Goal: Navigation & Orientation: Find specific page/section

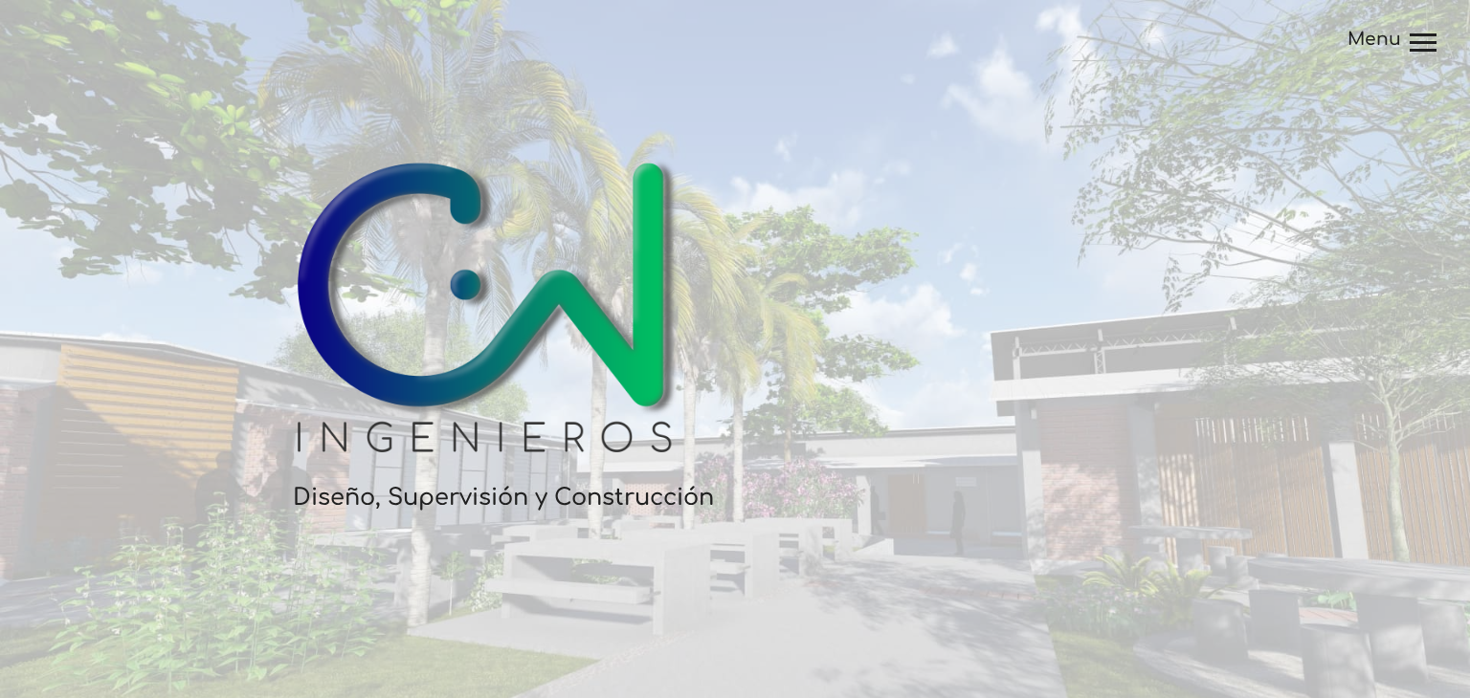
click at [1410, 54] on div at bounding box center [1422, 44] width 27 height 23
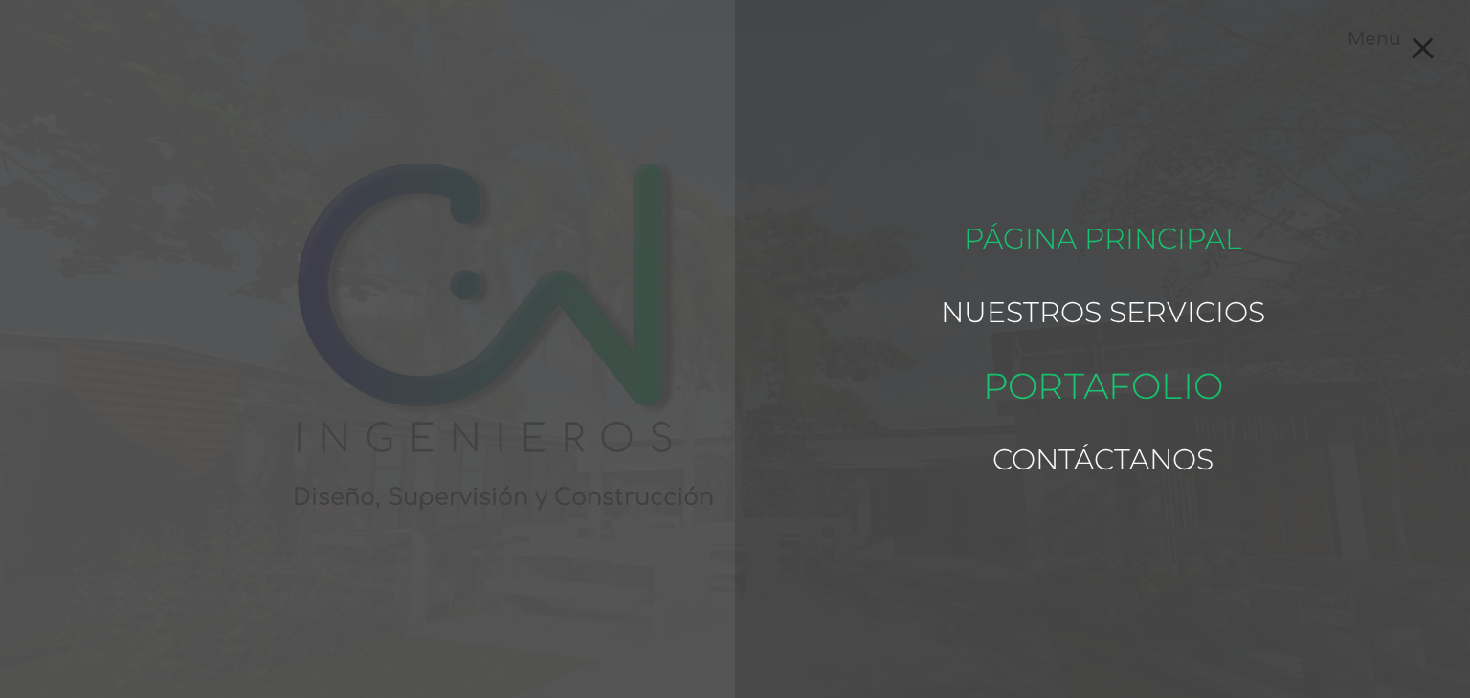
click at [1151, 383] on link "Portafolio" at bounding box center [1102, 386] width 240 height 92
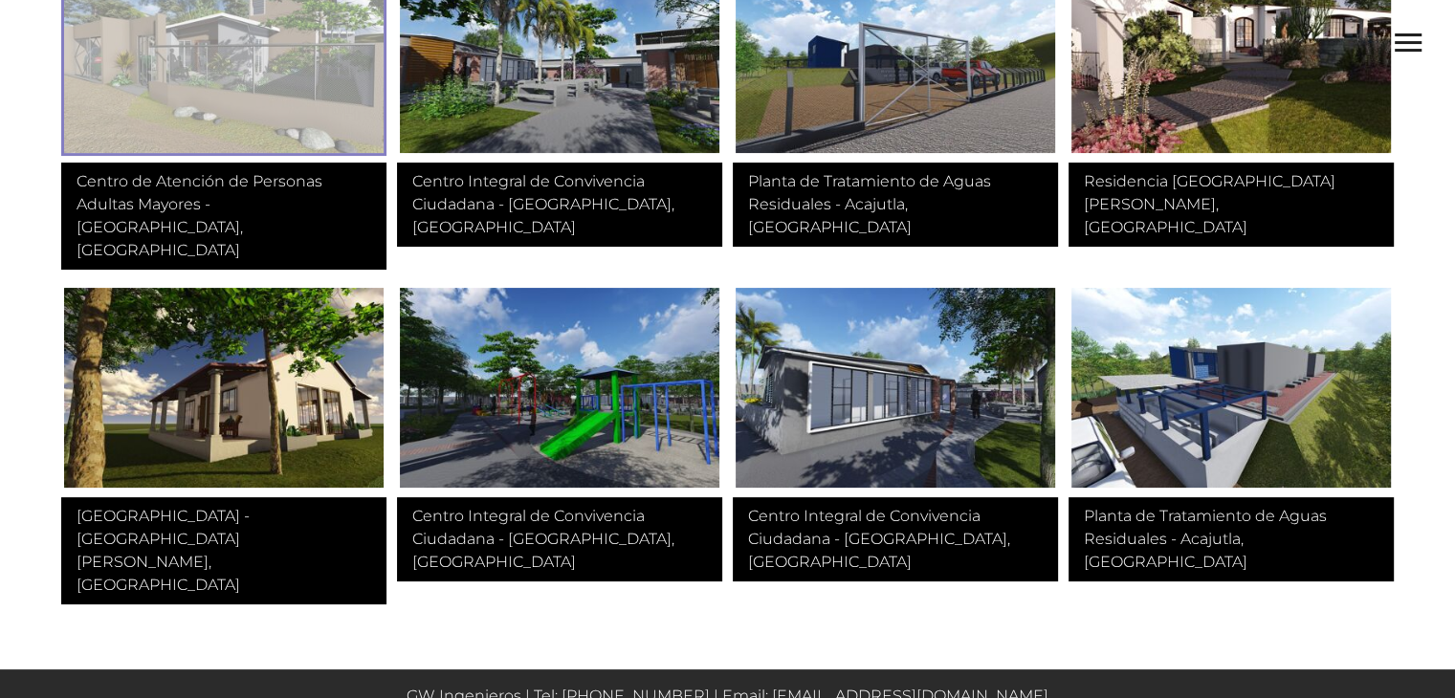
scroll to position [128, 0]
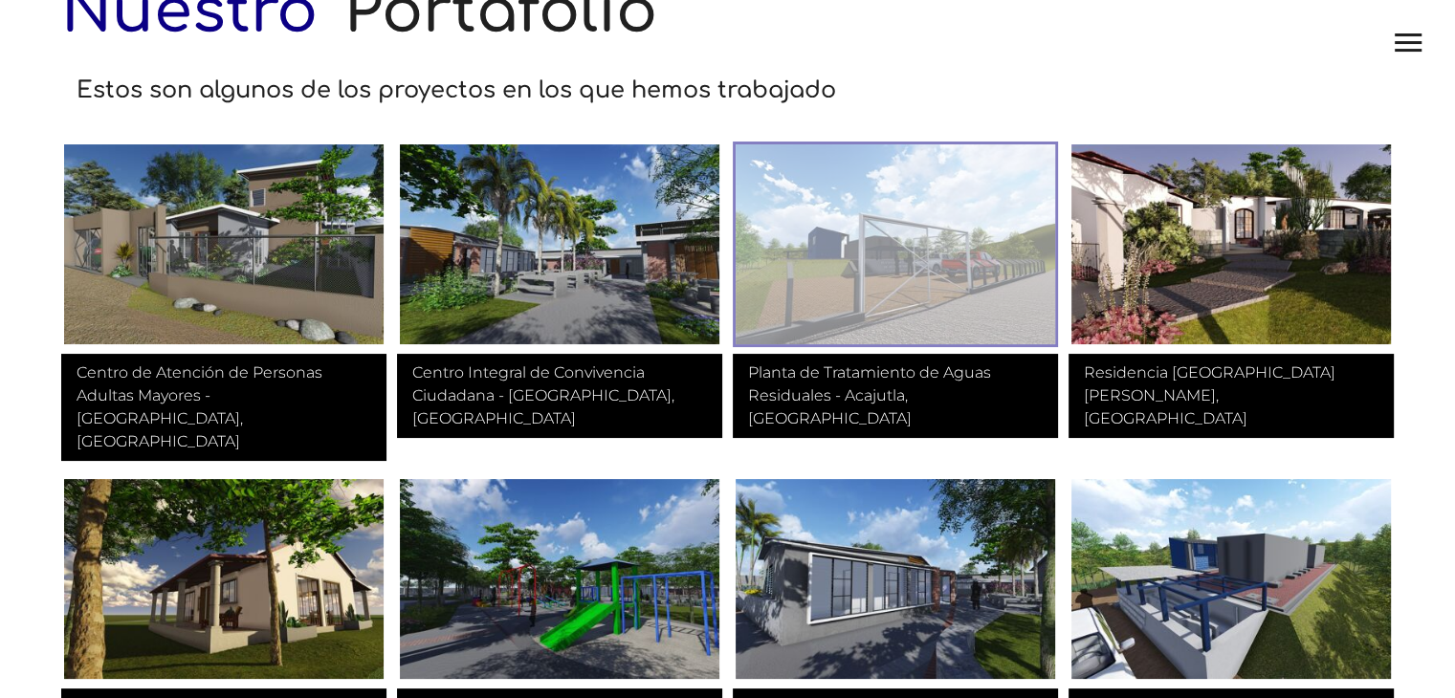
click at [932, 252] on img at bounding box center [895, 245] width 325 height 206
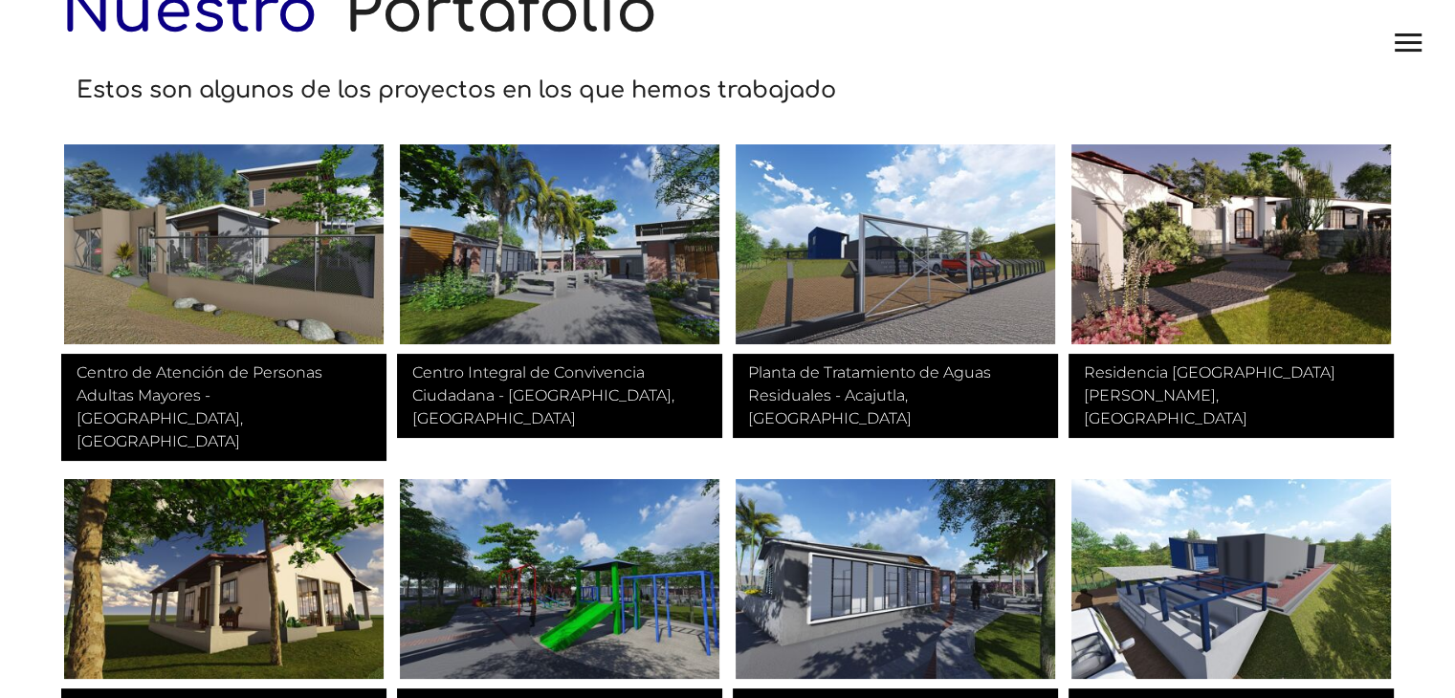
scroll to position [320, 0]
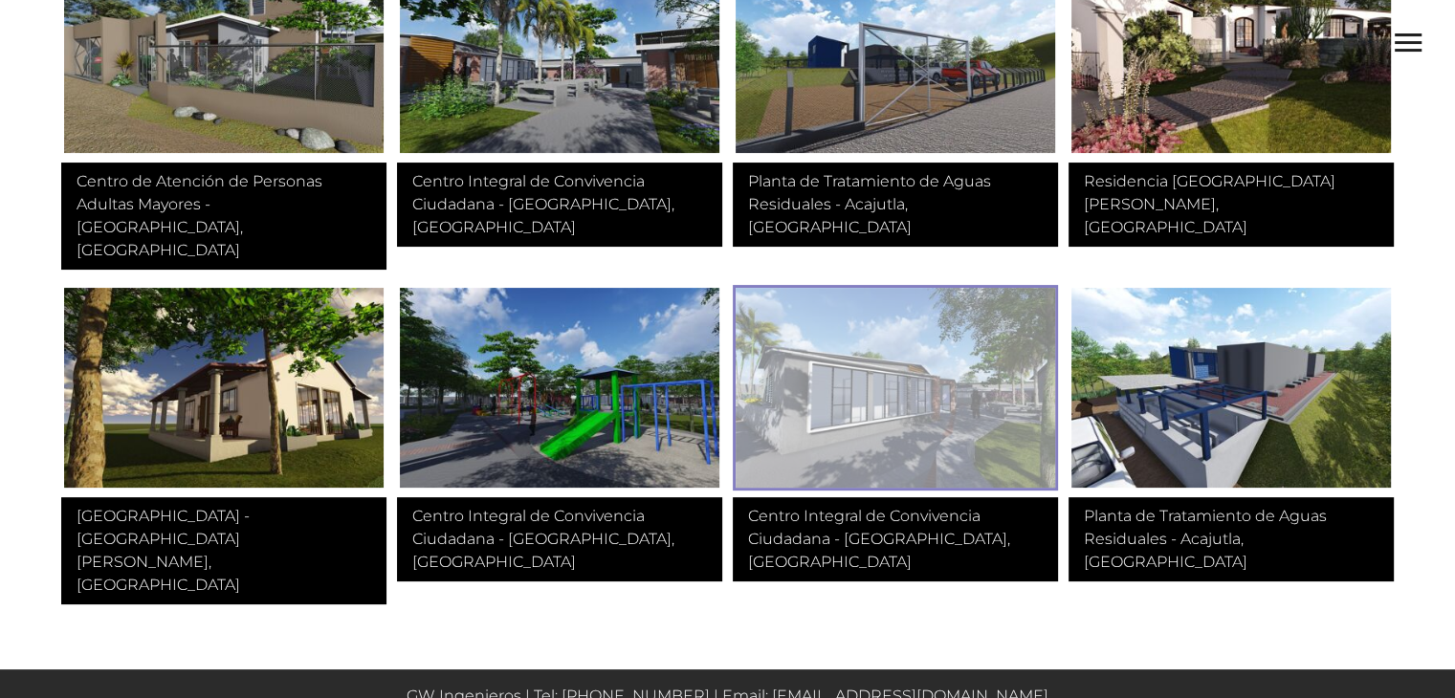
click at [935, 376] on img at bounding box center [895, 388] width 325 height 206
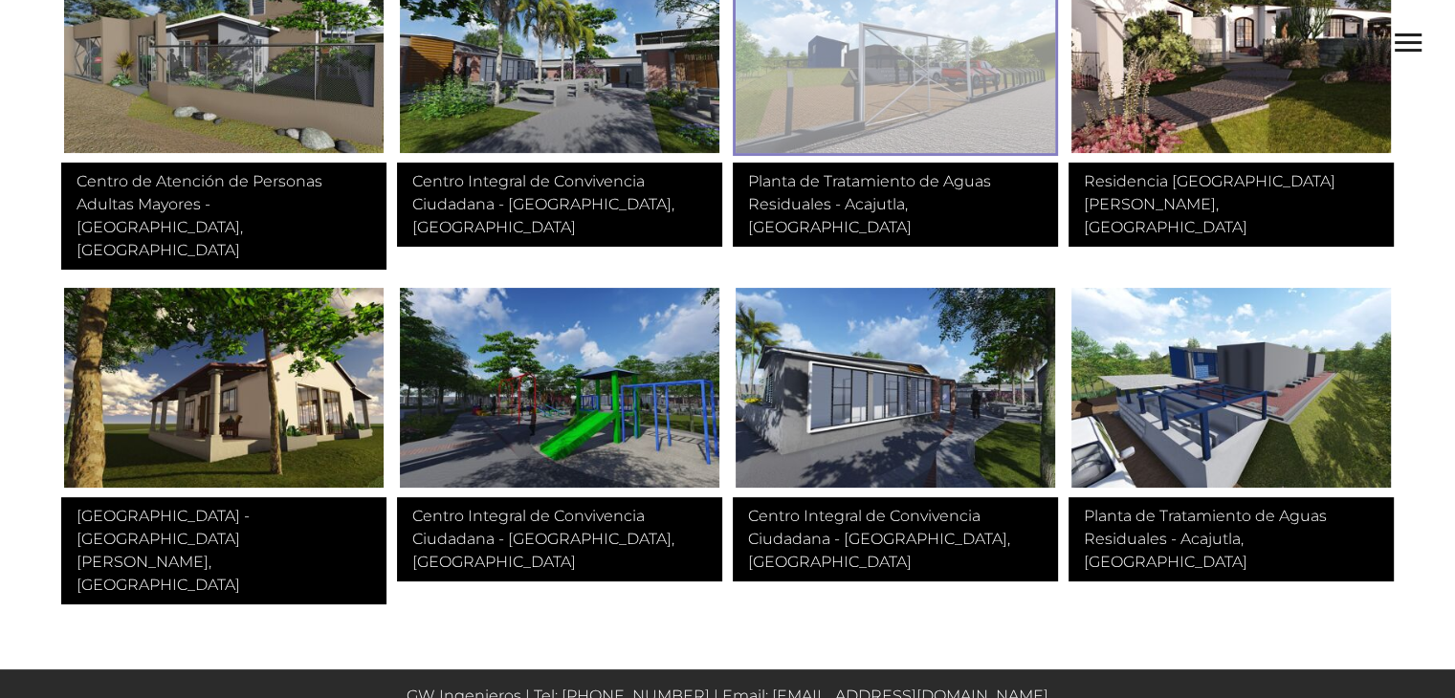
scroll to position [0, 0]
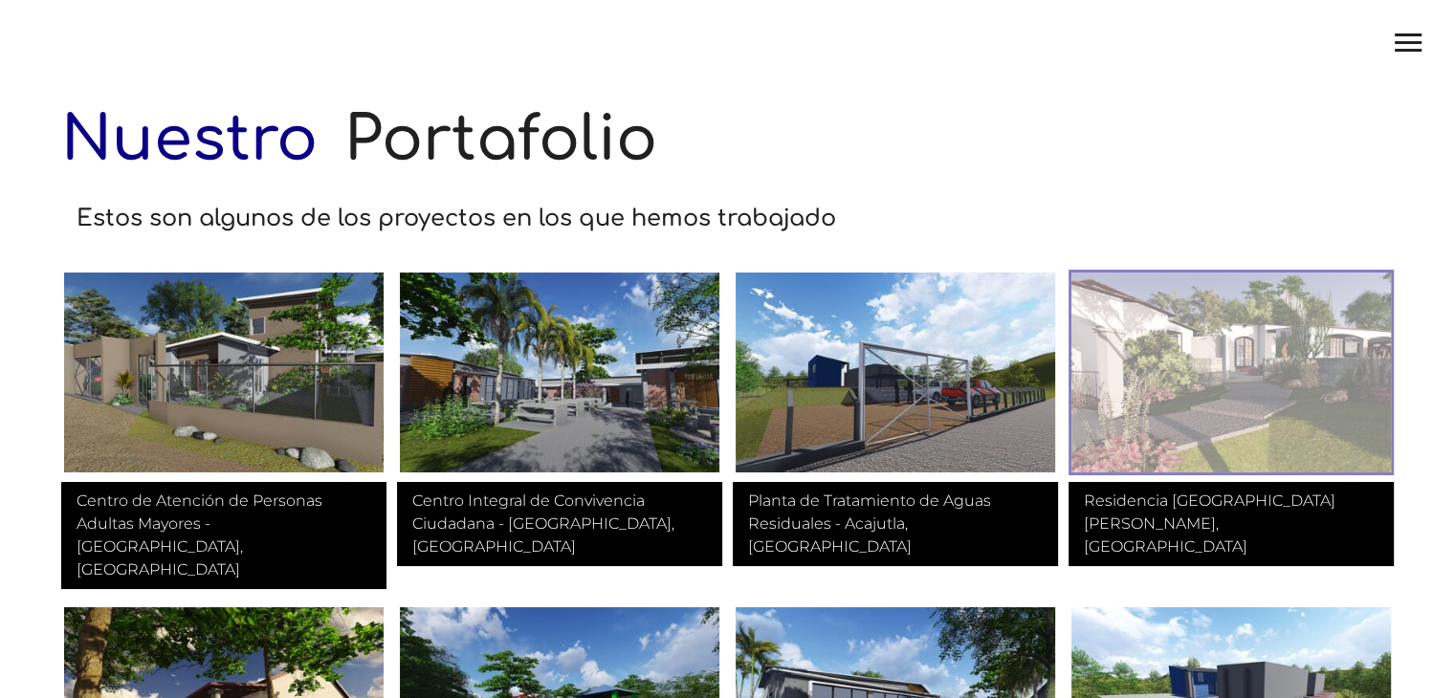
click at [1254, 403] on img at bounding box center [1231, 373] width 325 height 206
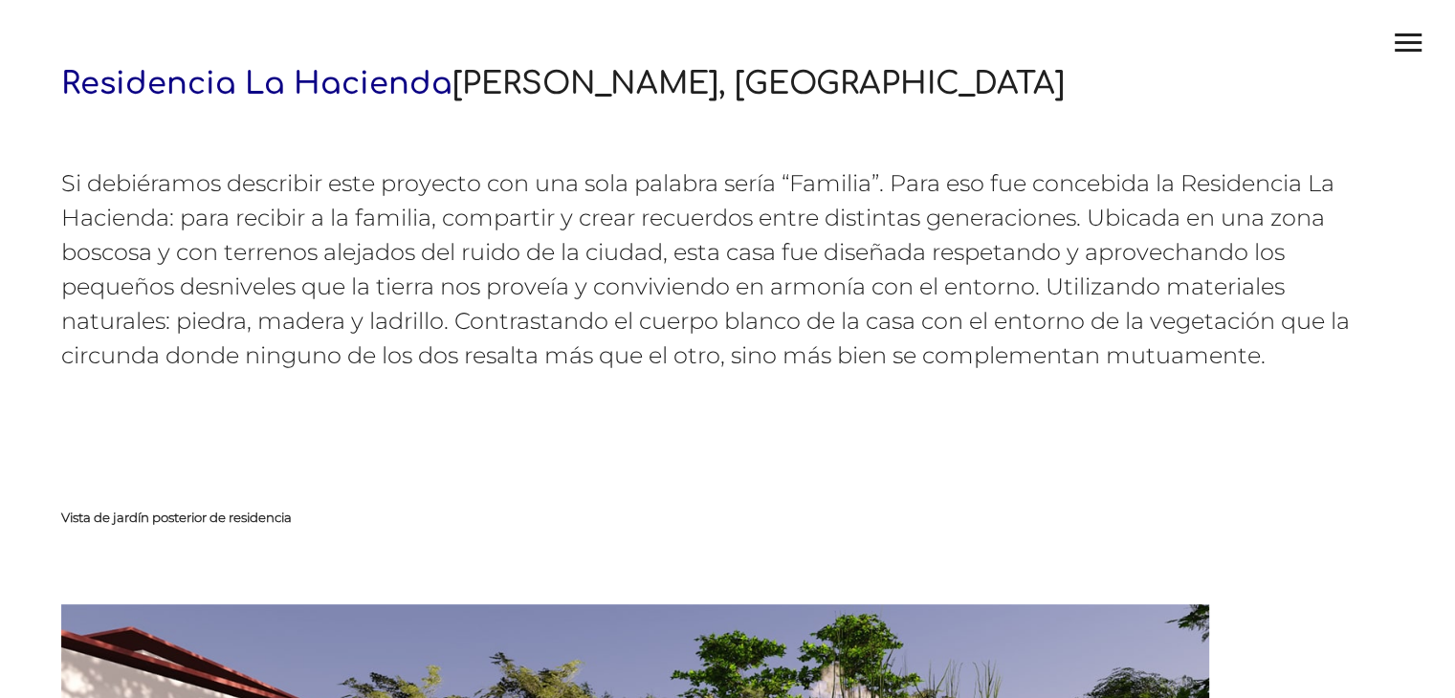
click at [1419, 55] on div at bounding box center [1408, 44] width 27 height 23
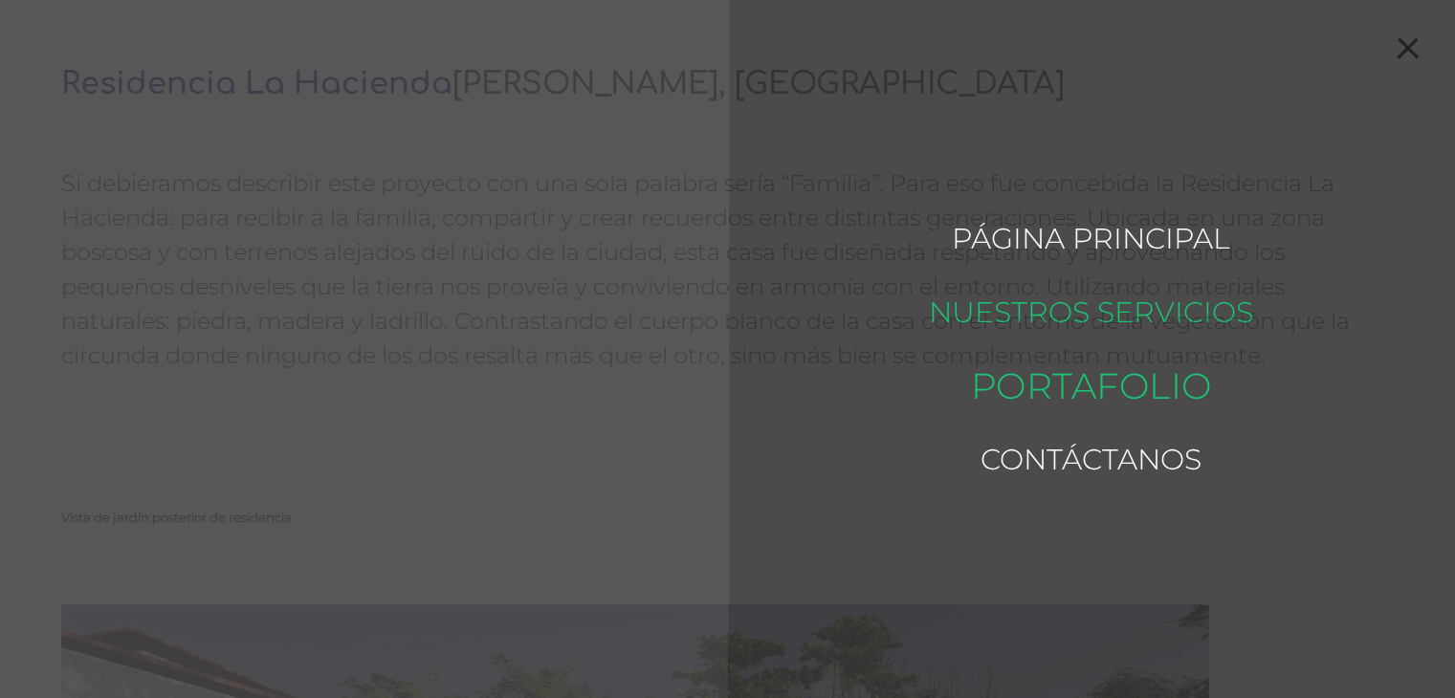
click at [1125, 404] on link "Portafolio" at bounding box center [1091, 386] width 240 height 92
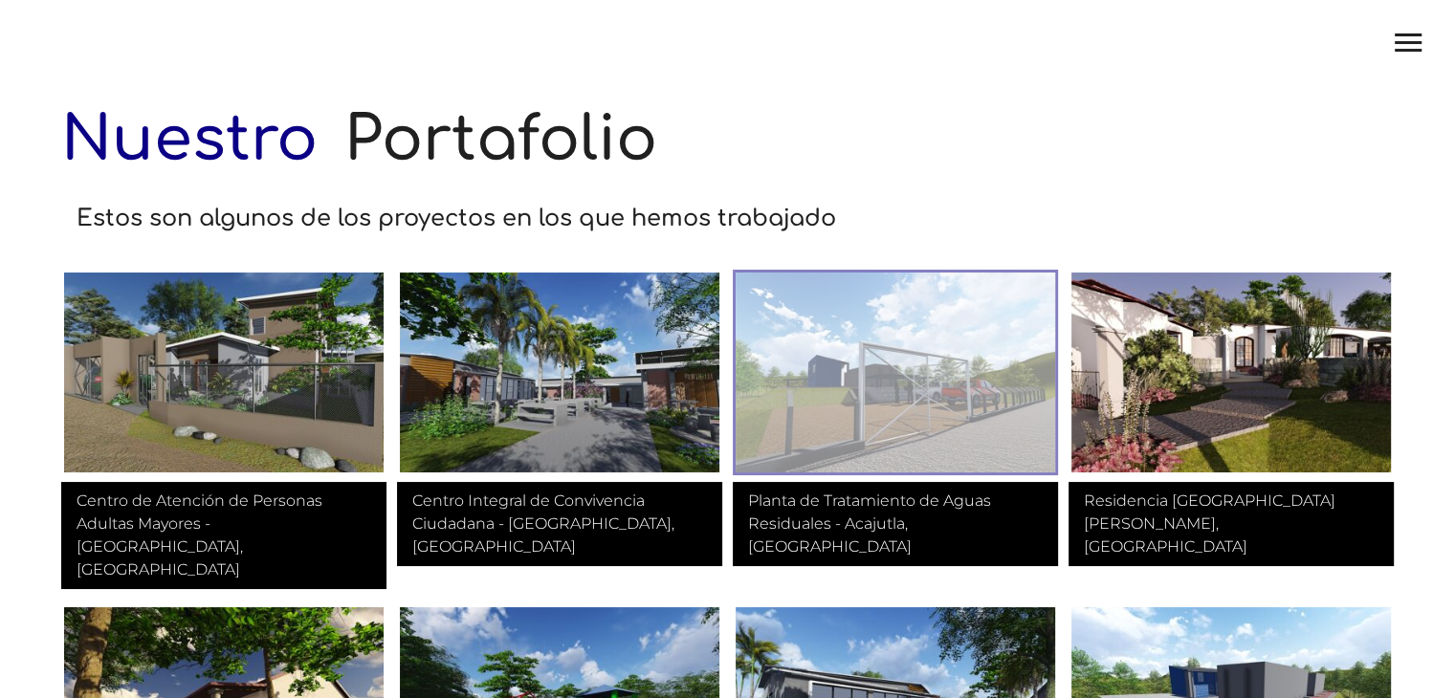
scroll to position [287, 0]
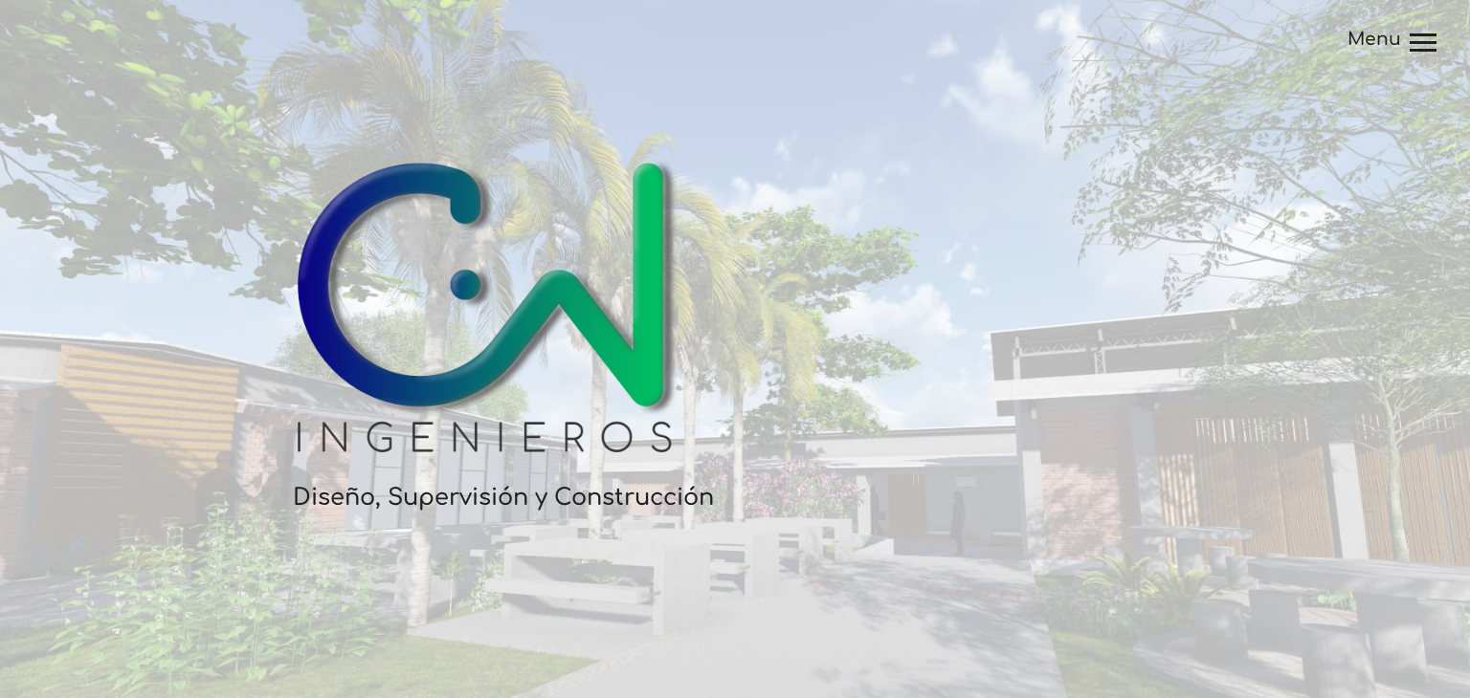
click at [1337, 339] on main "Diseño, Supervisión y Construcción" at bounding box center [735, 320] width 1470 height 641
click at [1424, 43] on div at bounding box center [1422, 42] width 27 height 3
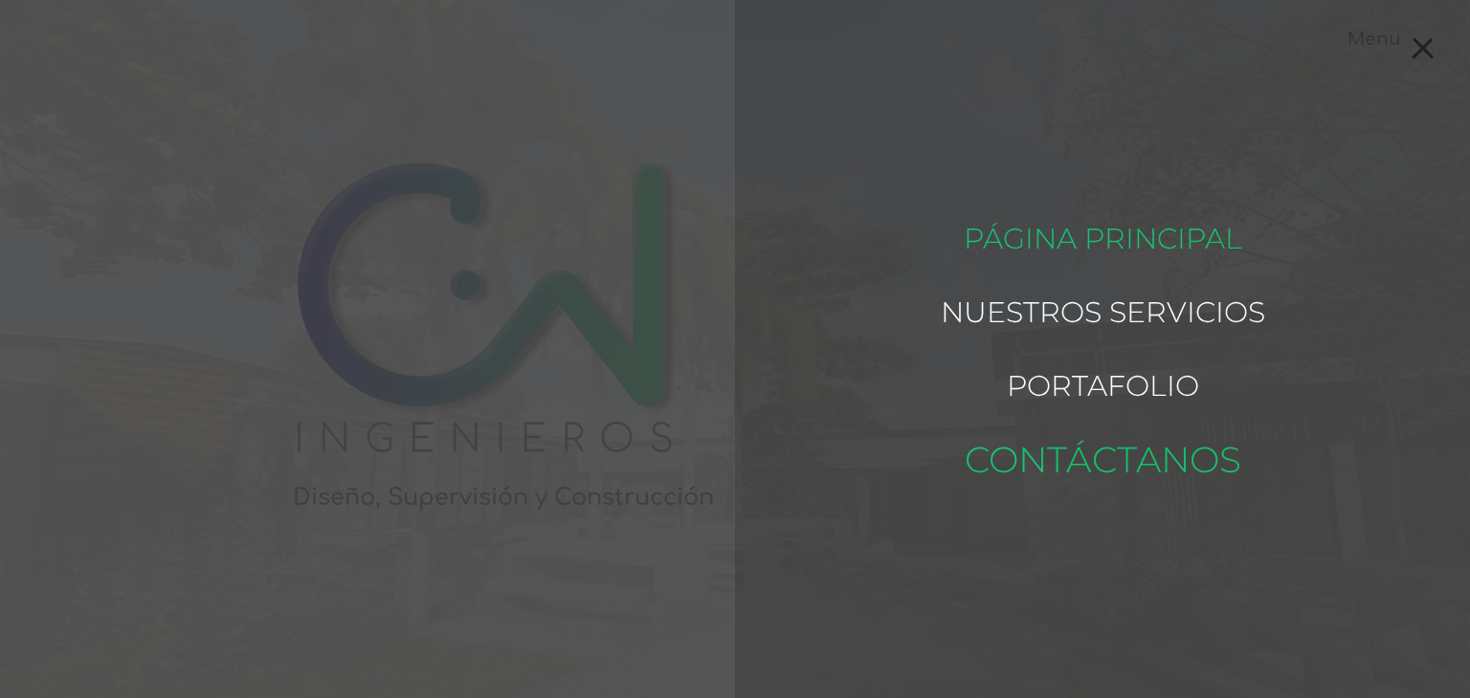
click at [1075, 467] on link "Contáctanos" at bounding box center [1102, 459] width 277 height 92
